Goal: Task Accomplishment & Management: Use online tool/utility

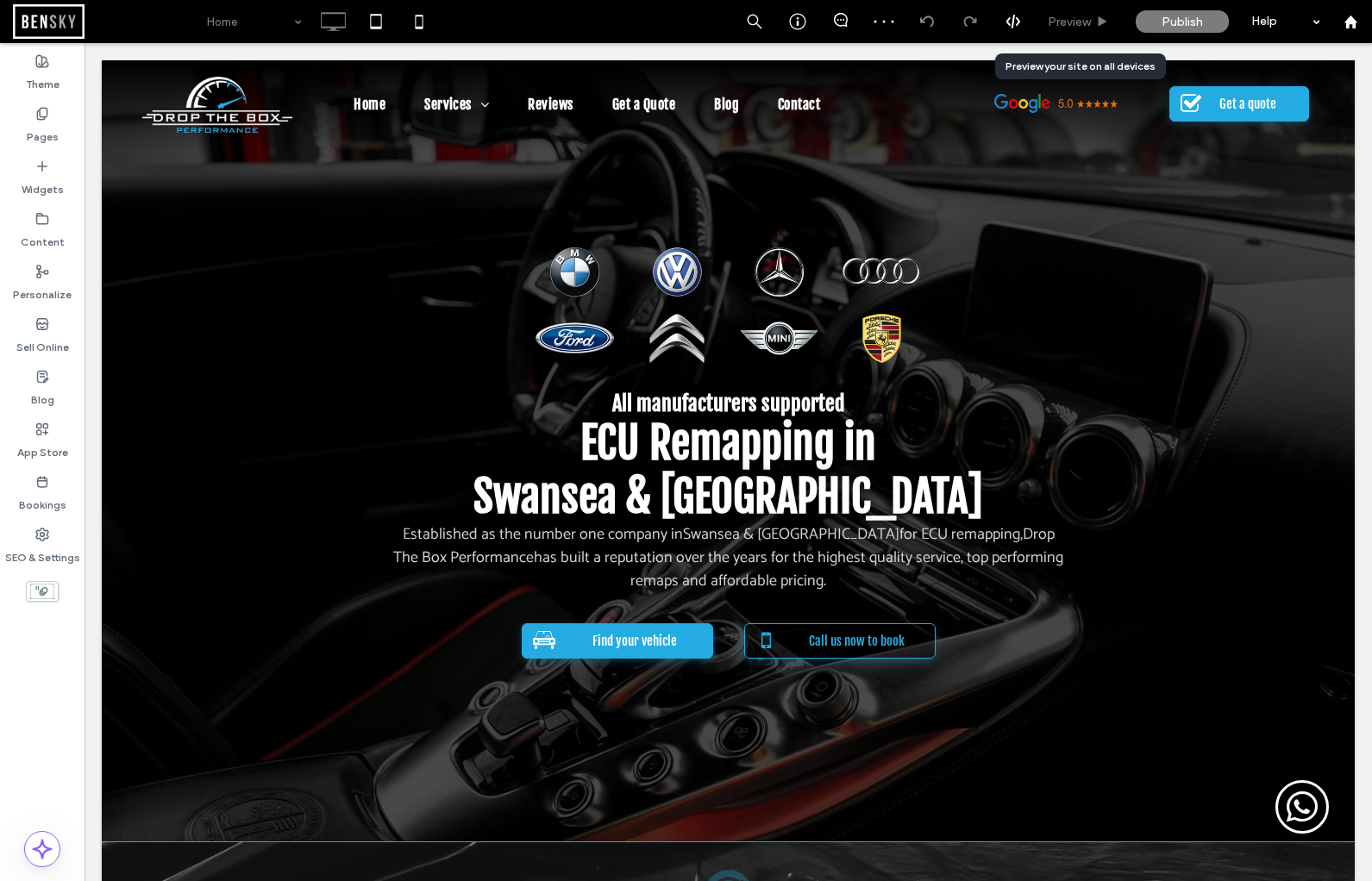
click at [1084, 17] on span "Preview" at bounding box center [1069, 22] width 43 height 15
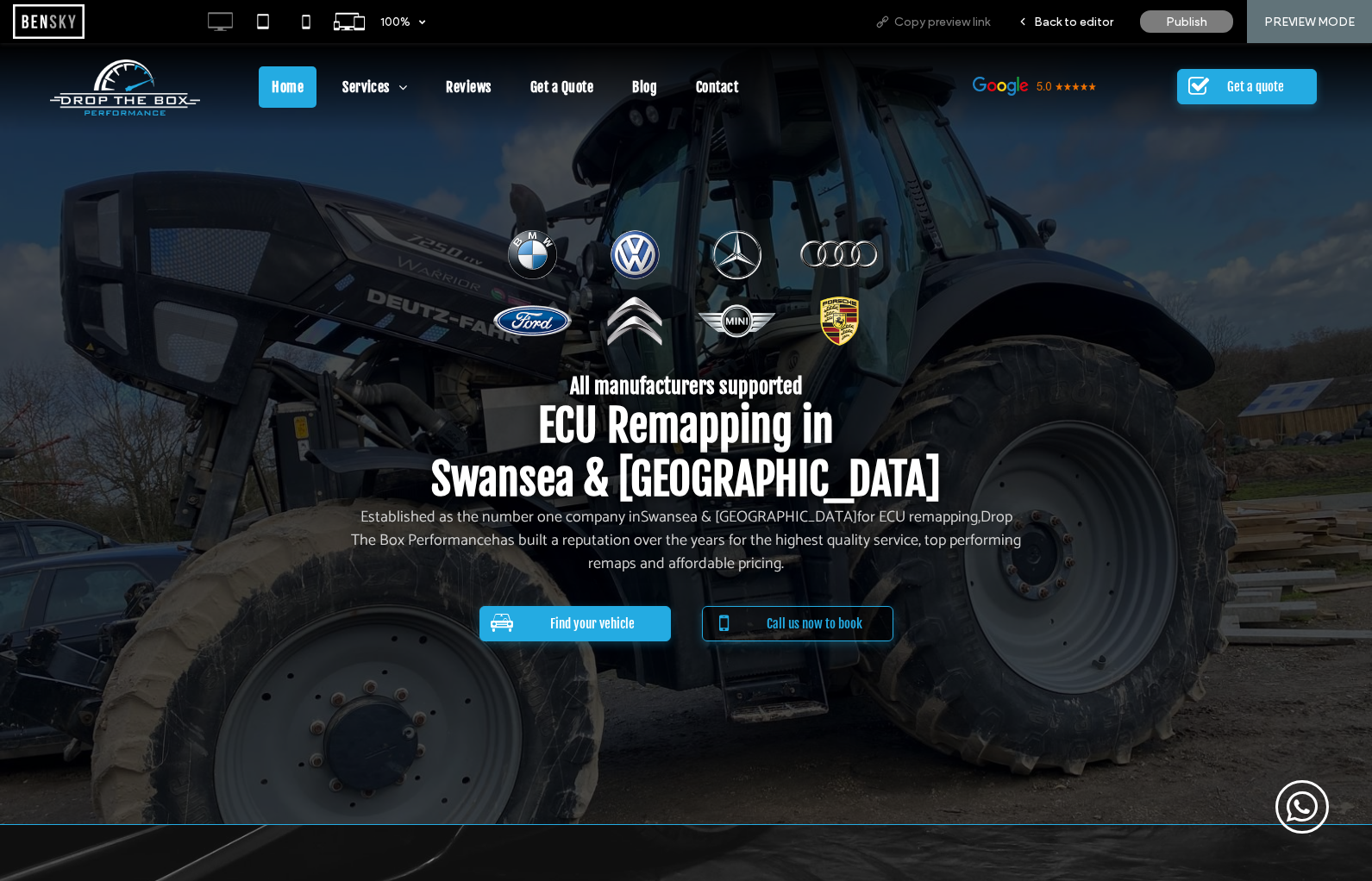
click at [924, 21] on span "Copy preview link" at bounding box center [942, 22] width 96 height 15
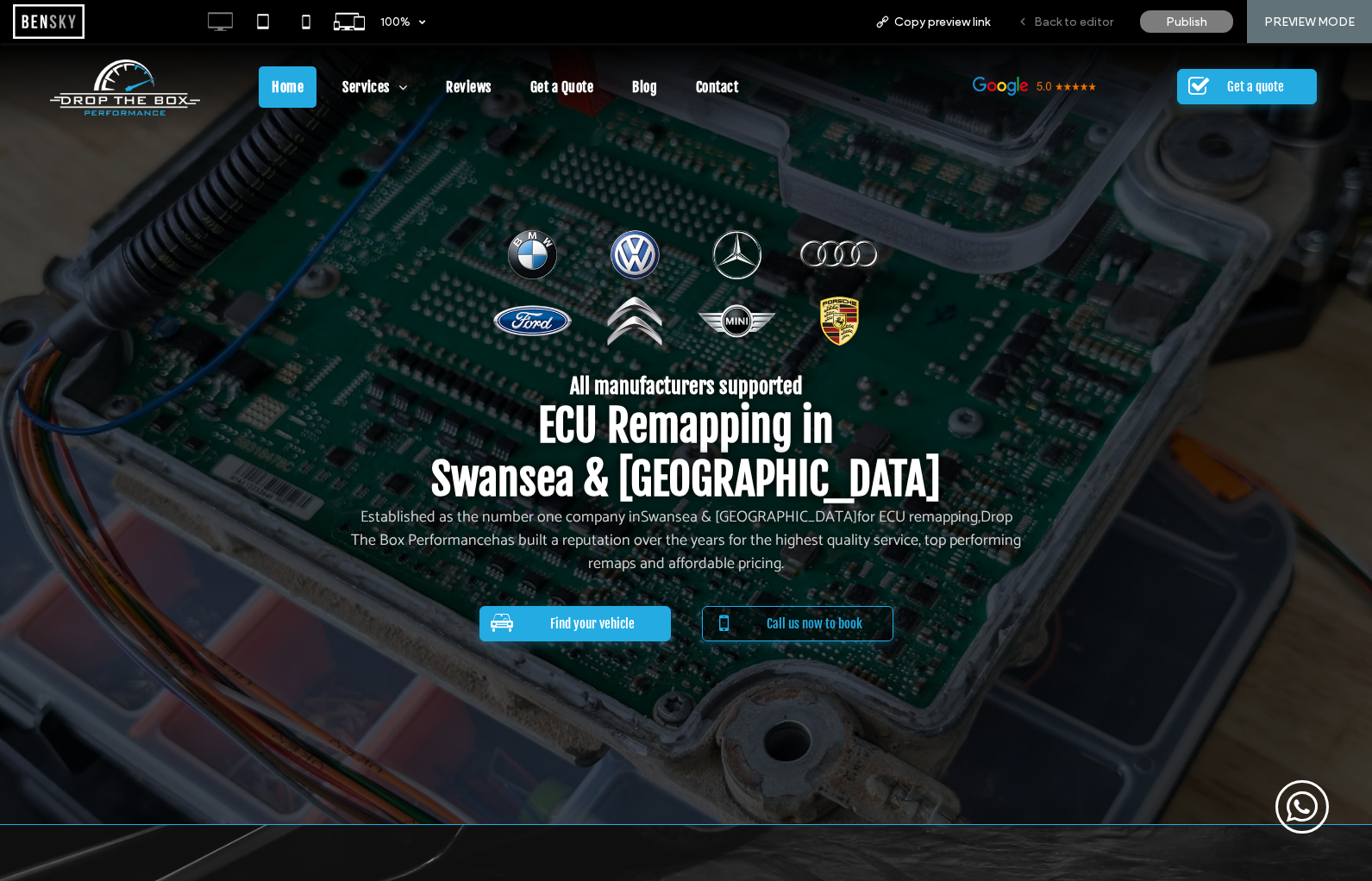
click at [1100, 21] on span "Back to editor" at bounding box center [1073, 22] width 80 height 15
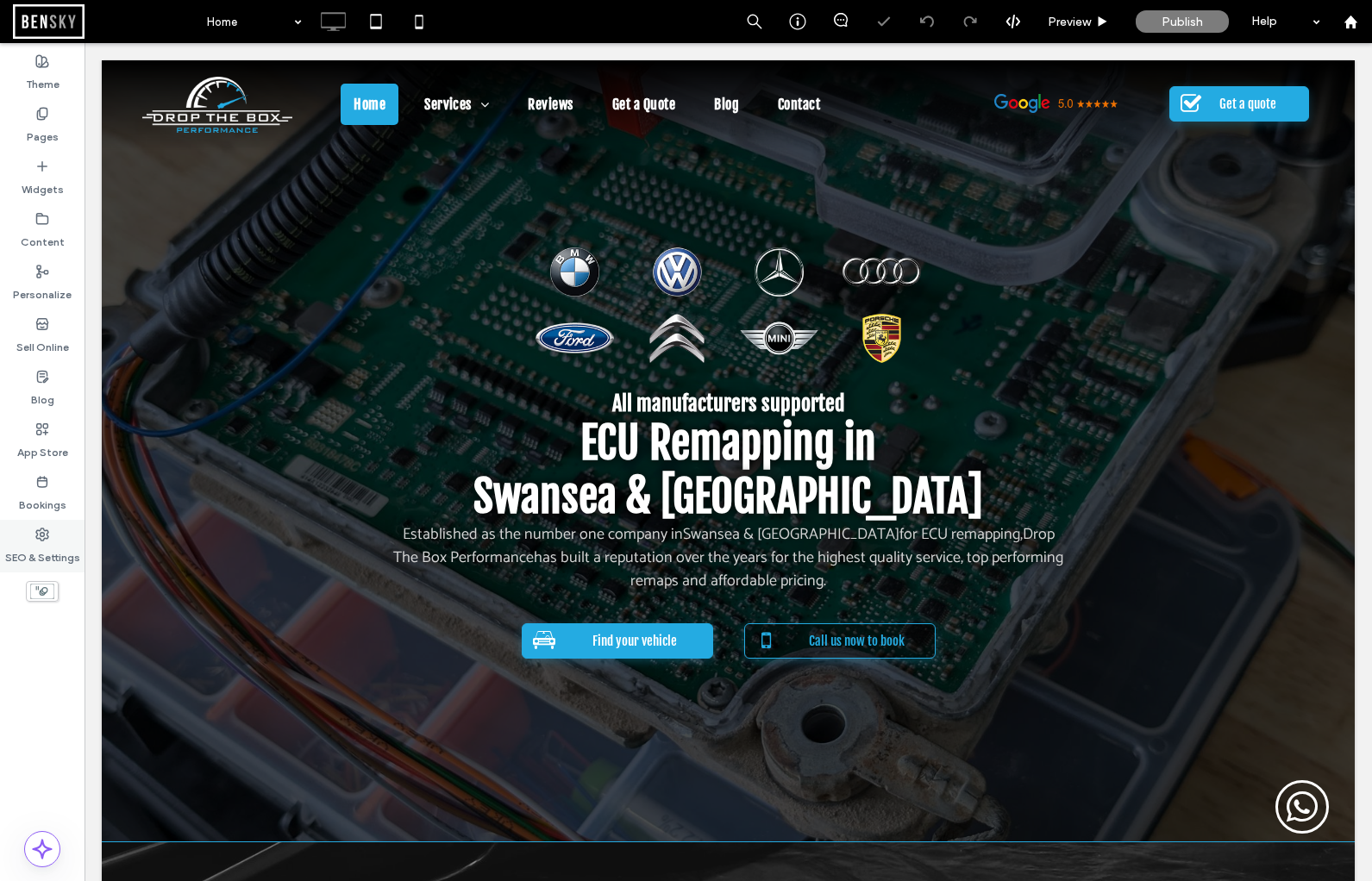
click at [56, 553] on label "SEO & Settings" at bounding box center [43, 554] width 75 height 24
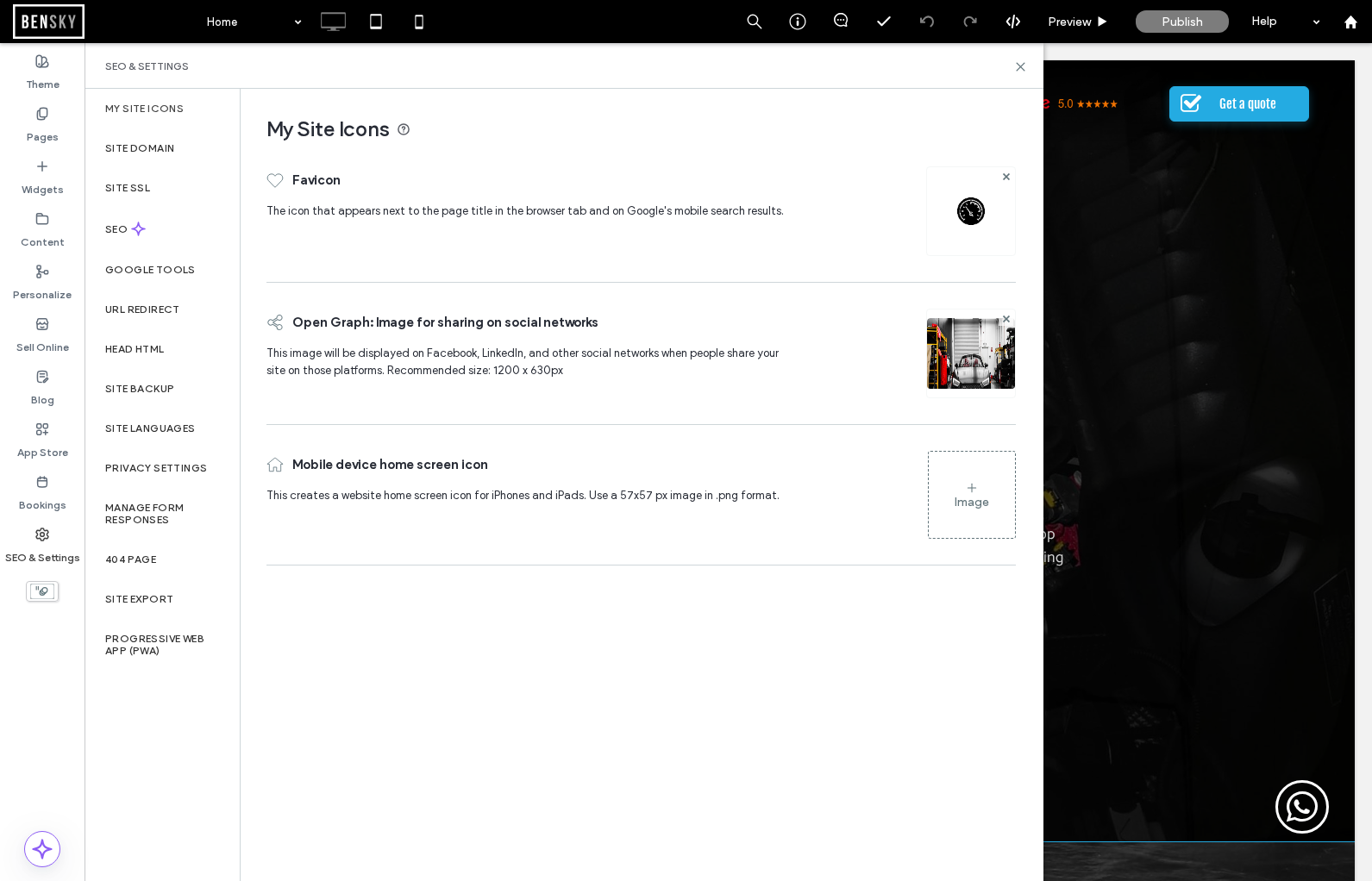
click at [973, 369] on img at bounding box center [971, 377] width 88 height 117
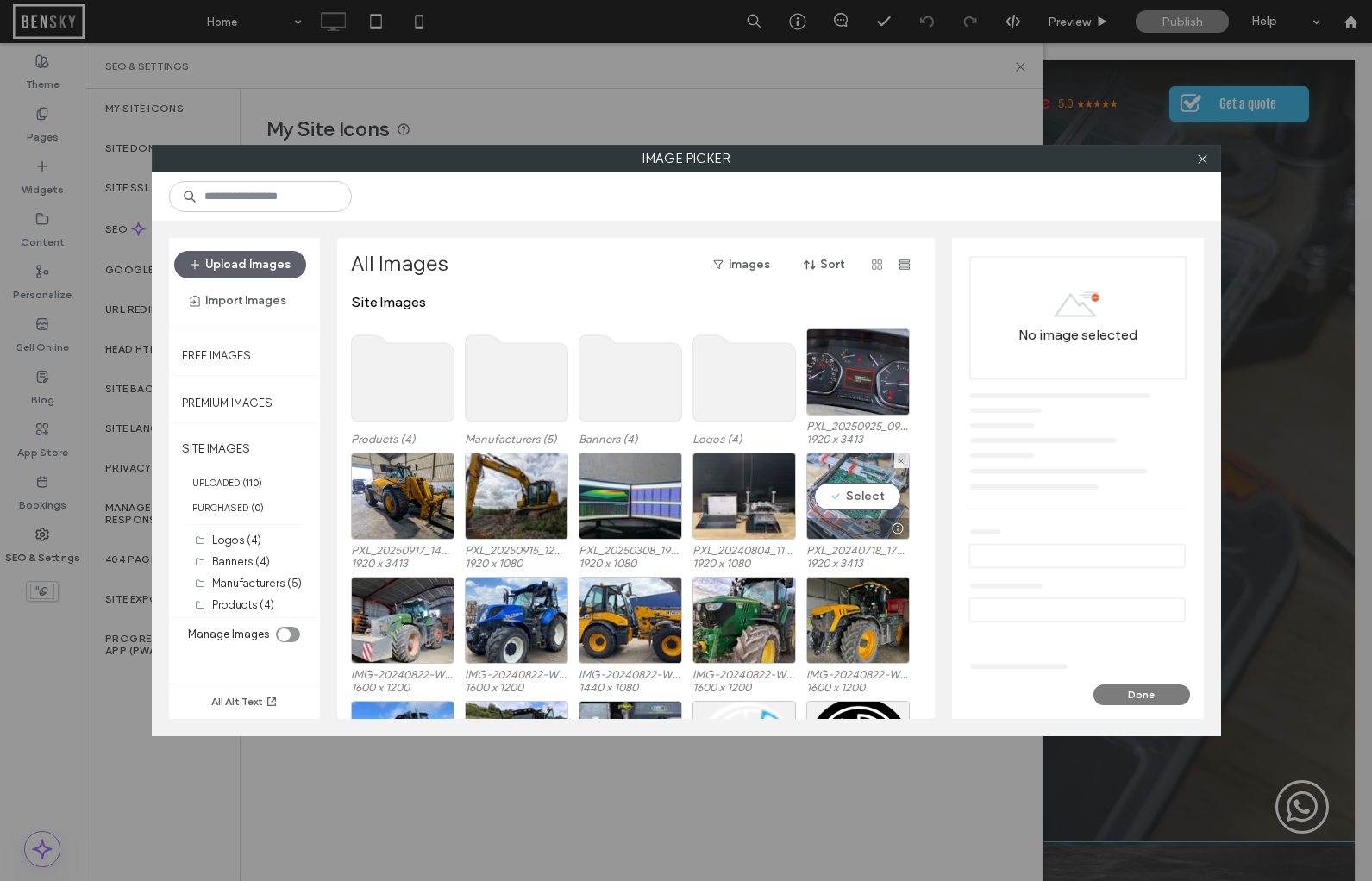
click at [871, 502] on div "Select" at bounding box center [858, 496] width 103 height 87
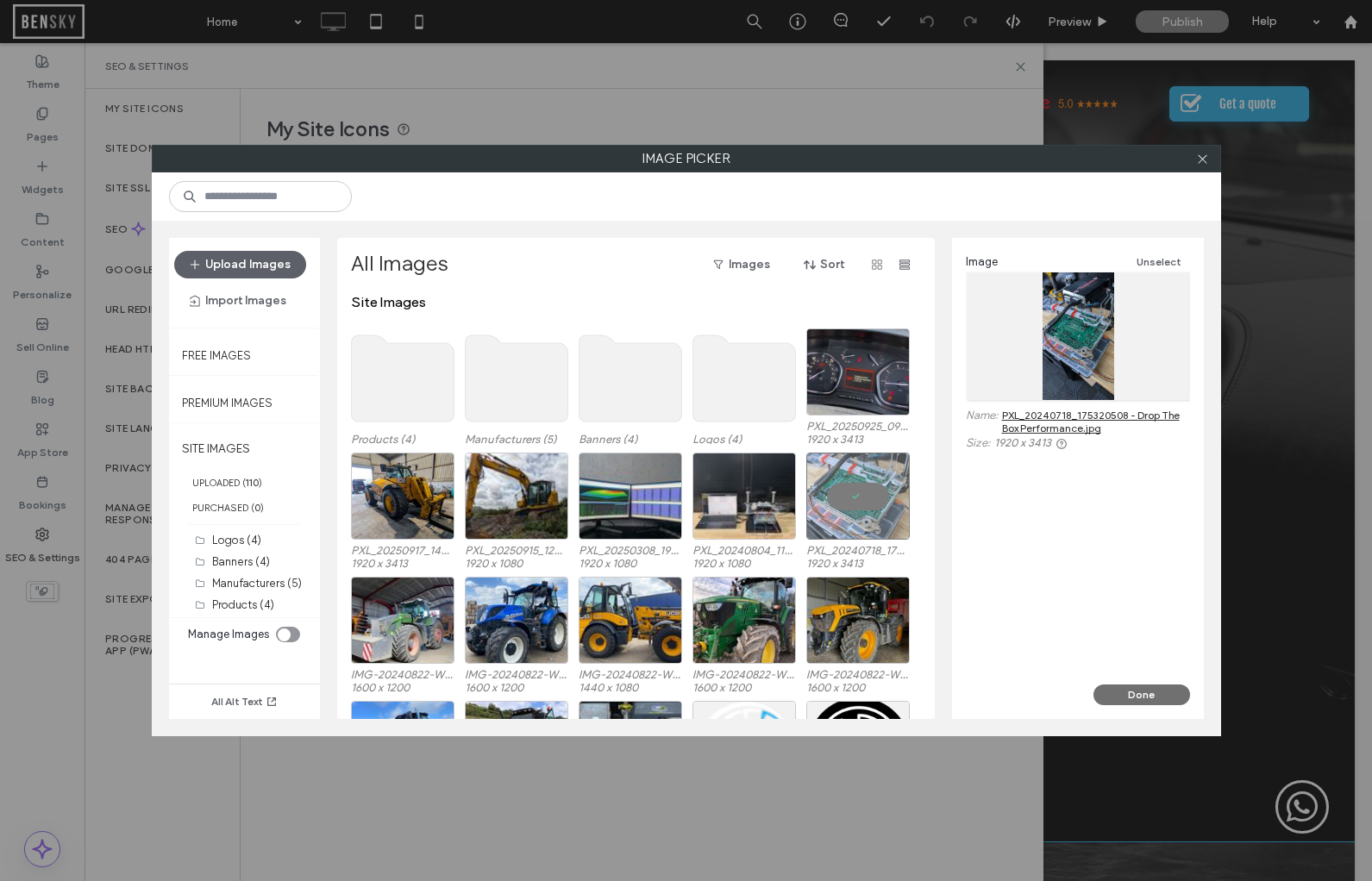
click at [1140, 691] on button "Done" at bounding box center [1141, 695] width 97 height 21
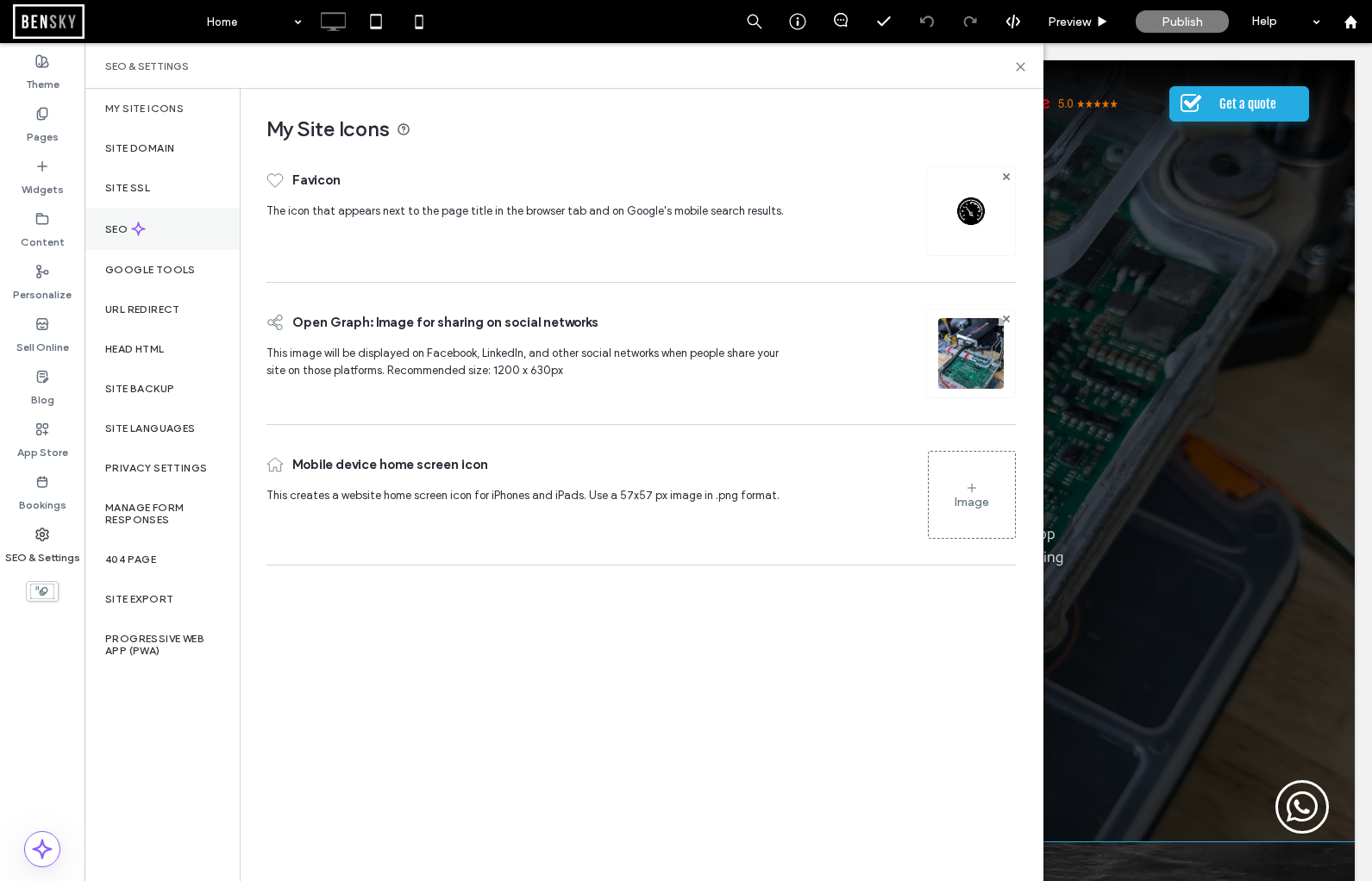
click at [132, 230] on icon at bounding box center [139, 229] width 15 height 15
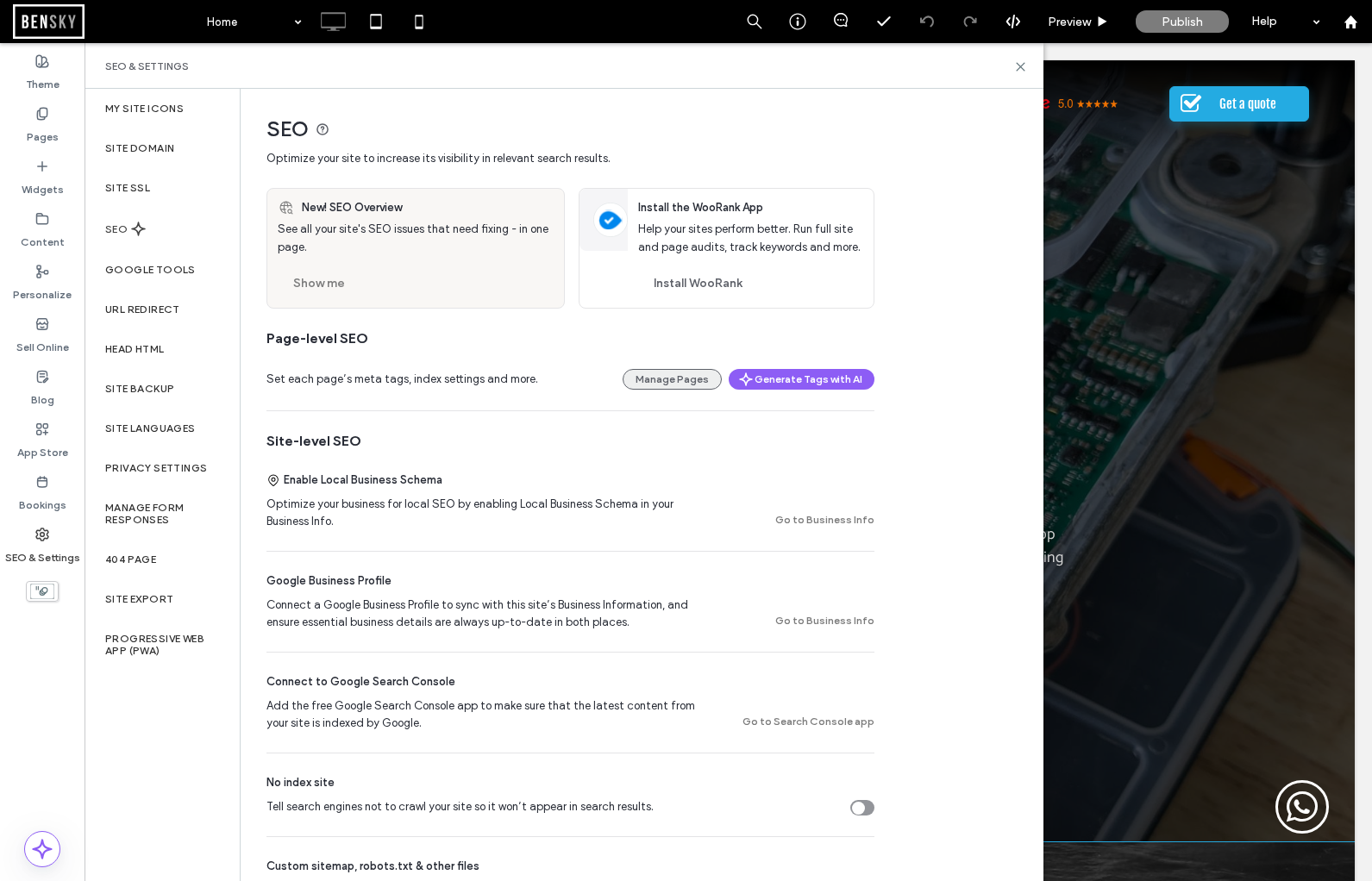
click at [671, 380] on button "Manage Pages" at bounding box center [672, 380] width 99 height 21
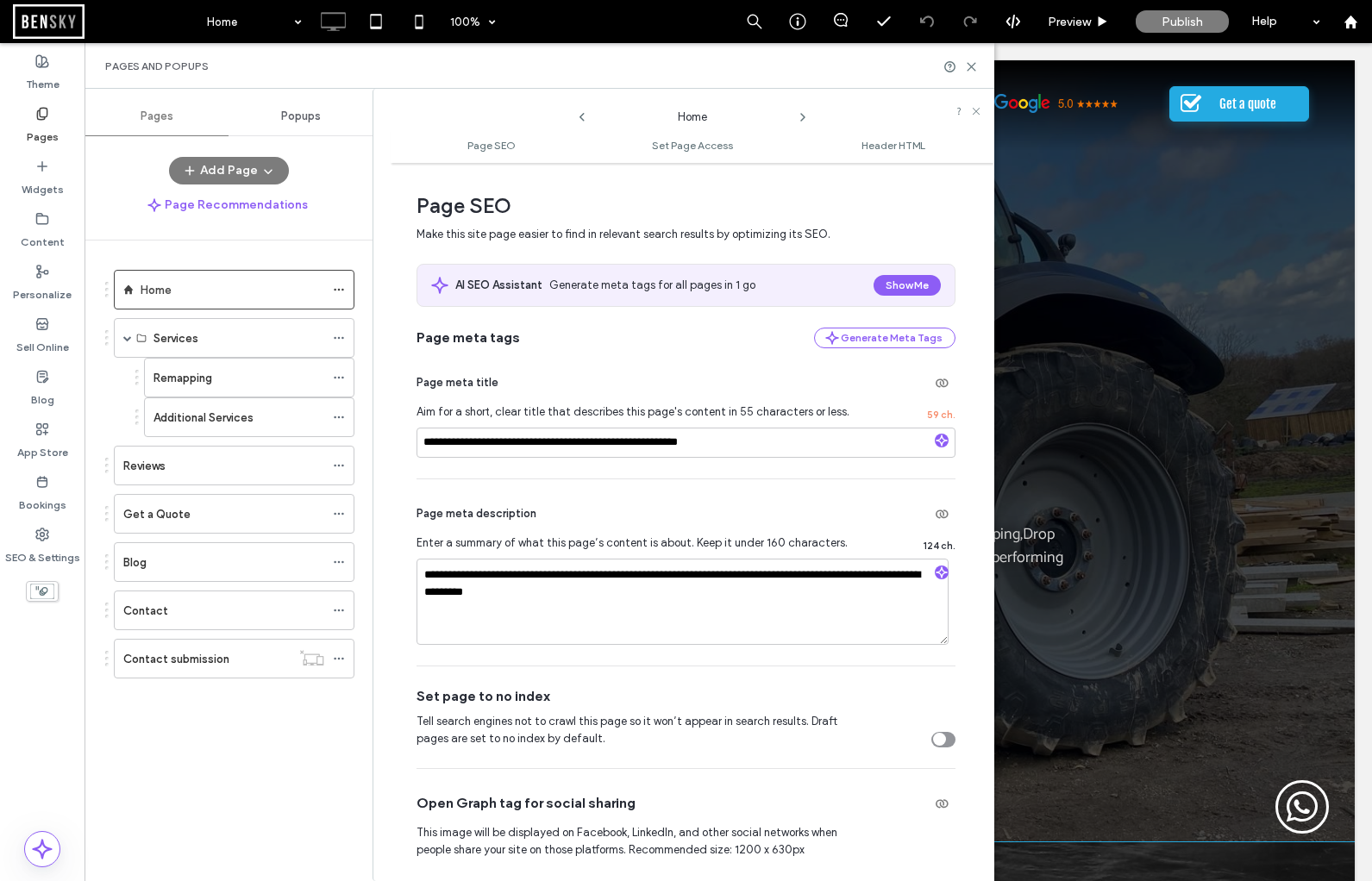
click at [799, 121] on icon at bounding box center [802, 117] width 14 height 14
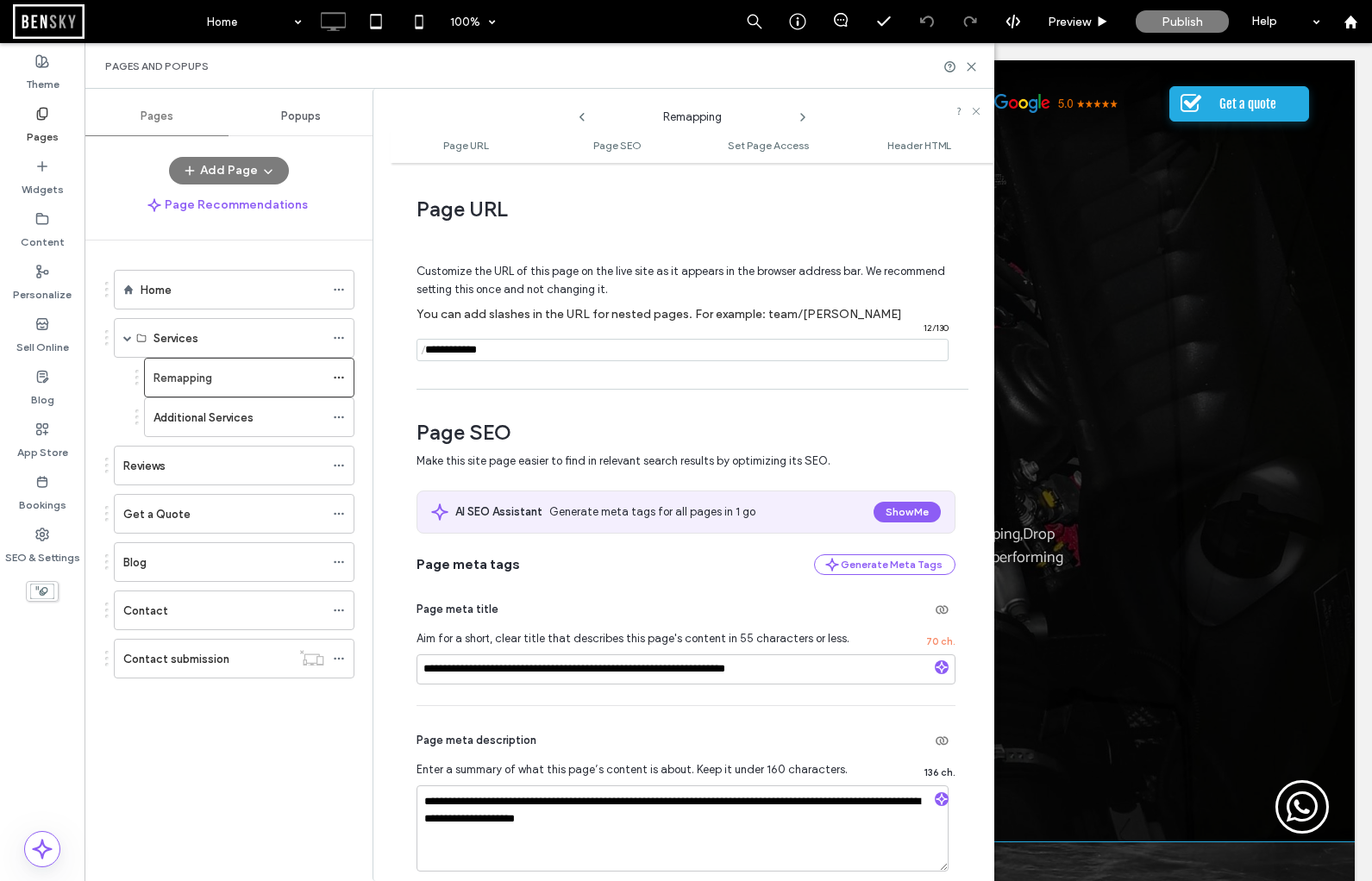
click at [799, 121] on icon at bounding box center [802, 117] width 14 height 14
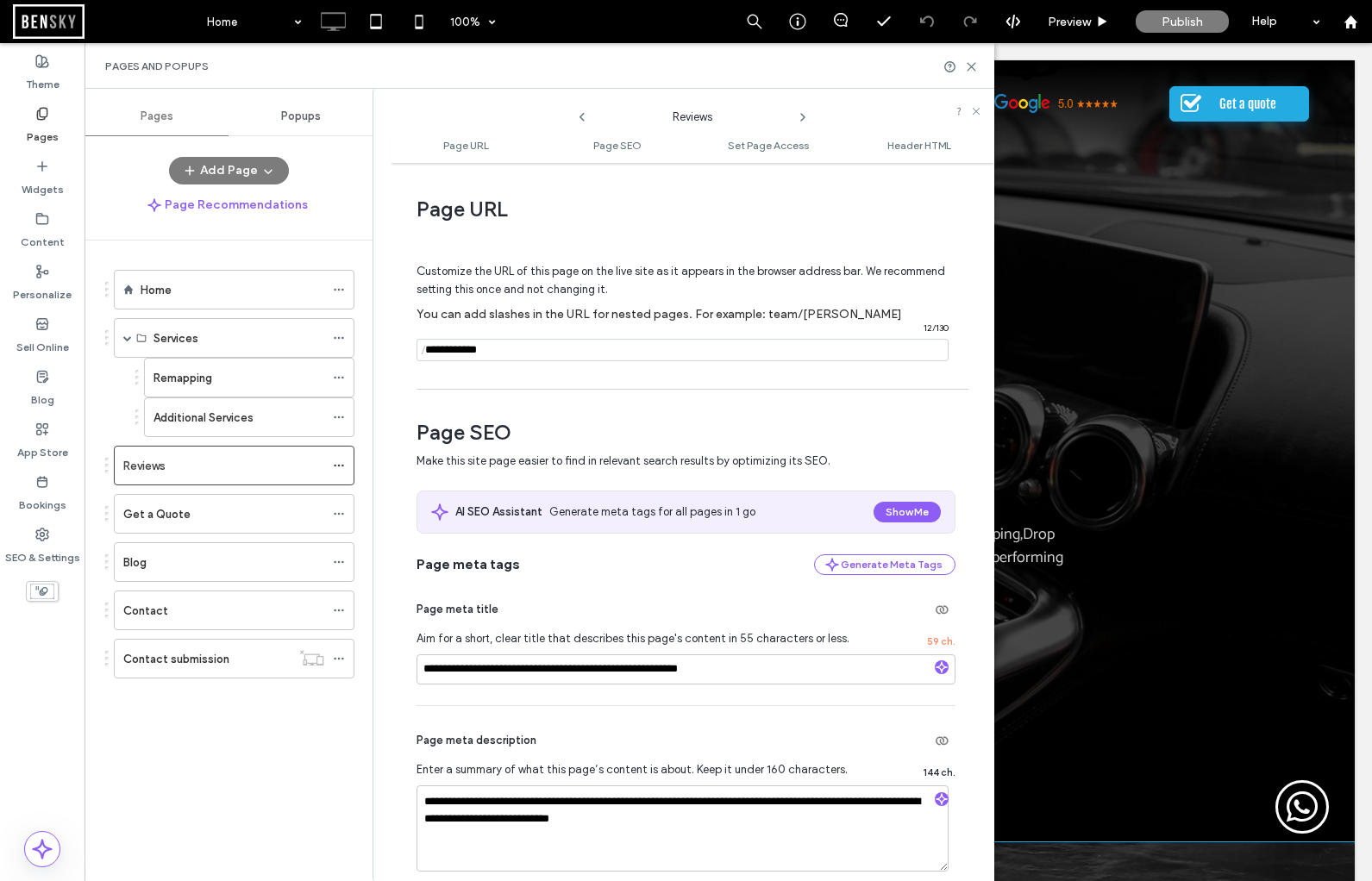
click at [596, 34] on div "Home 100% Preview Publish Help" at bounding box center [784, 22] width 1174 height 43
click at [975, 69] on use at bounding box center [971, 67] width 7 height 7
